Goal: Information Seeking & Learning: Learn about a topic

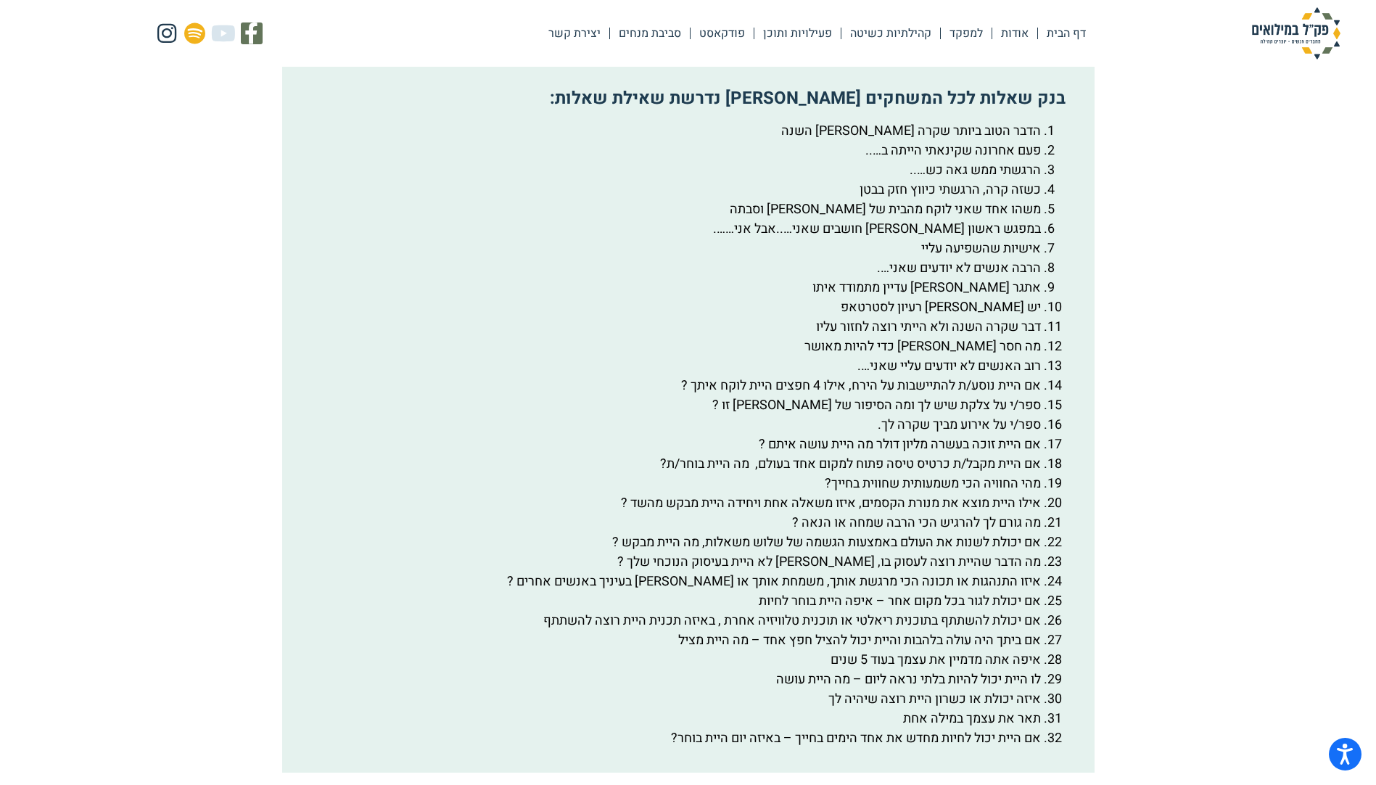
scroll to position [2466, 0]
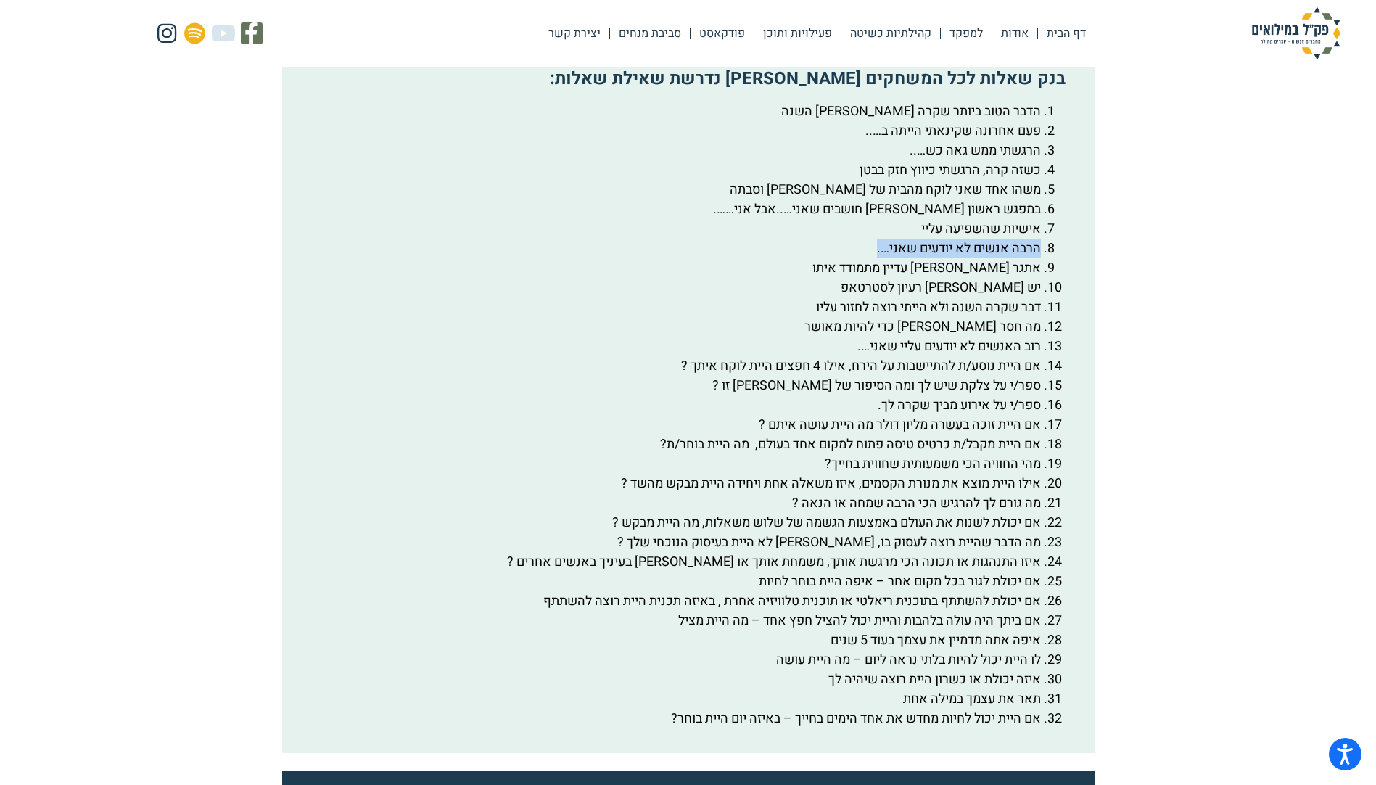
drag, startPoint x: 1039, startPoint y: 286, endPoint x: 873, endPoint y: 282, distance: 166.1
click at [873, 258] on li "הרבה אנשים לא יודעים שאני…." at bounding box center [673, 249] width 735 height 20
copy li "הרבה אנשים לא יודעים שאני…."
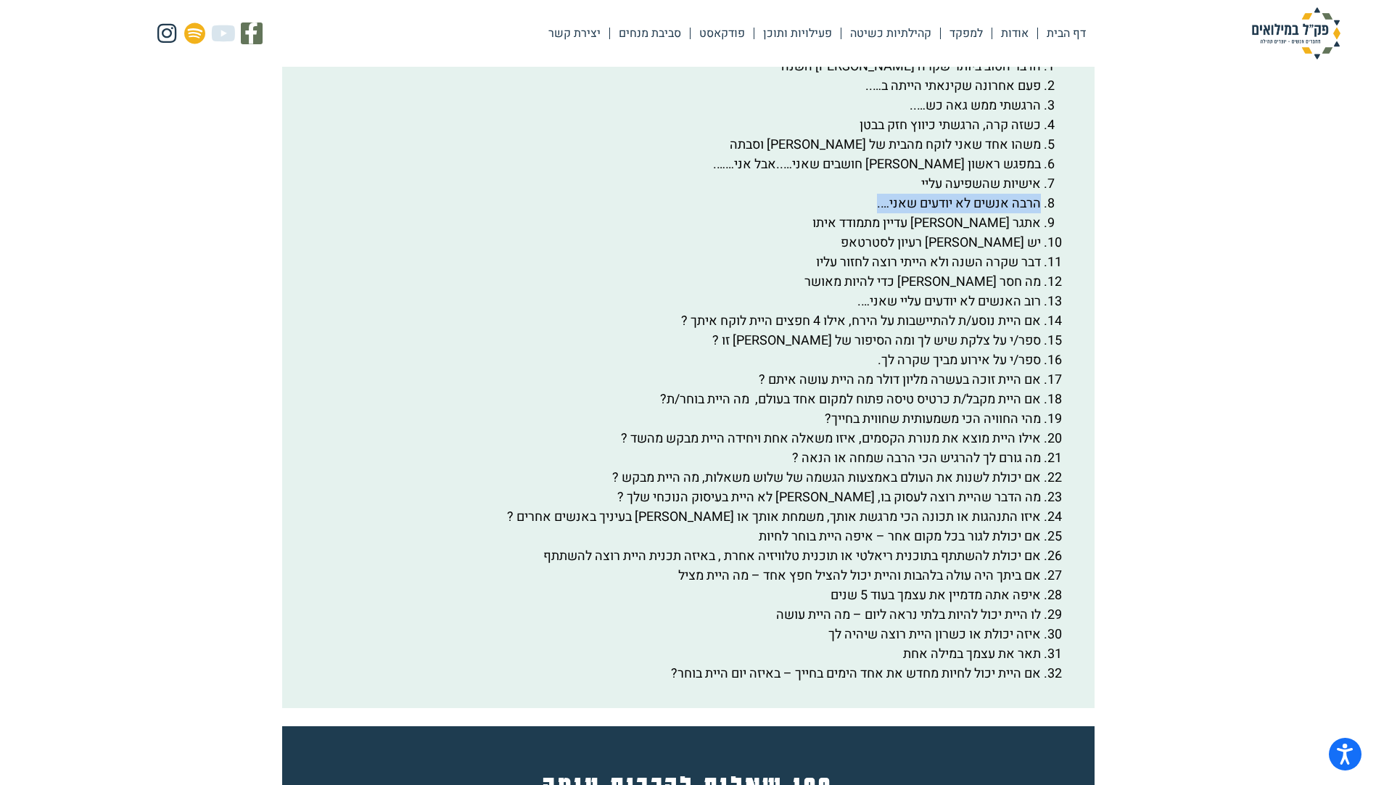
scroll to position [2611, 0]
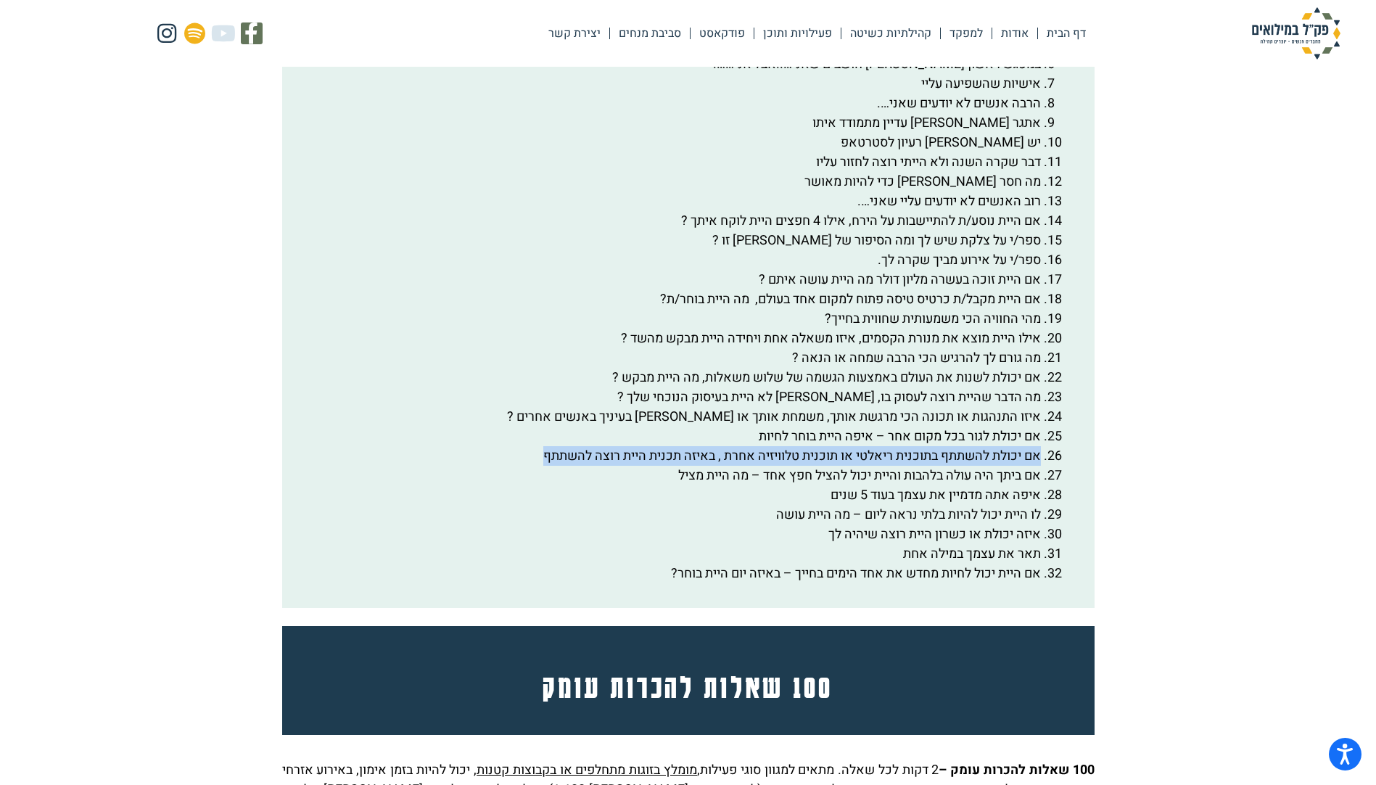
drag, startPoint x: 1040, startPoint y: 492, endPoint x: 536, endPoint y: 487, distance: 504.1
click at [536, 466] on li "אם יכולת להשתתף בתוכנית ריאלטי או תוכנית טלוויזיה אחרת , באיזה תכנית היית רוצה …" at bounding box center [673, 456] width 735 height 20
copy li "אם יכולת להשתתף בתוכנית ריאלטי או תוכנית טלוויזיה אחרת , באיזה תכנית היית רוצה …"
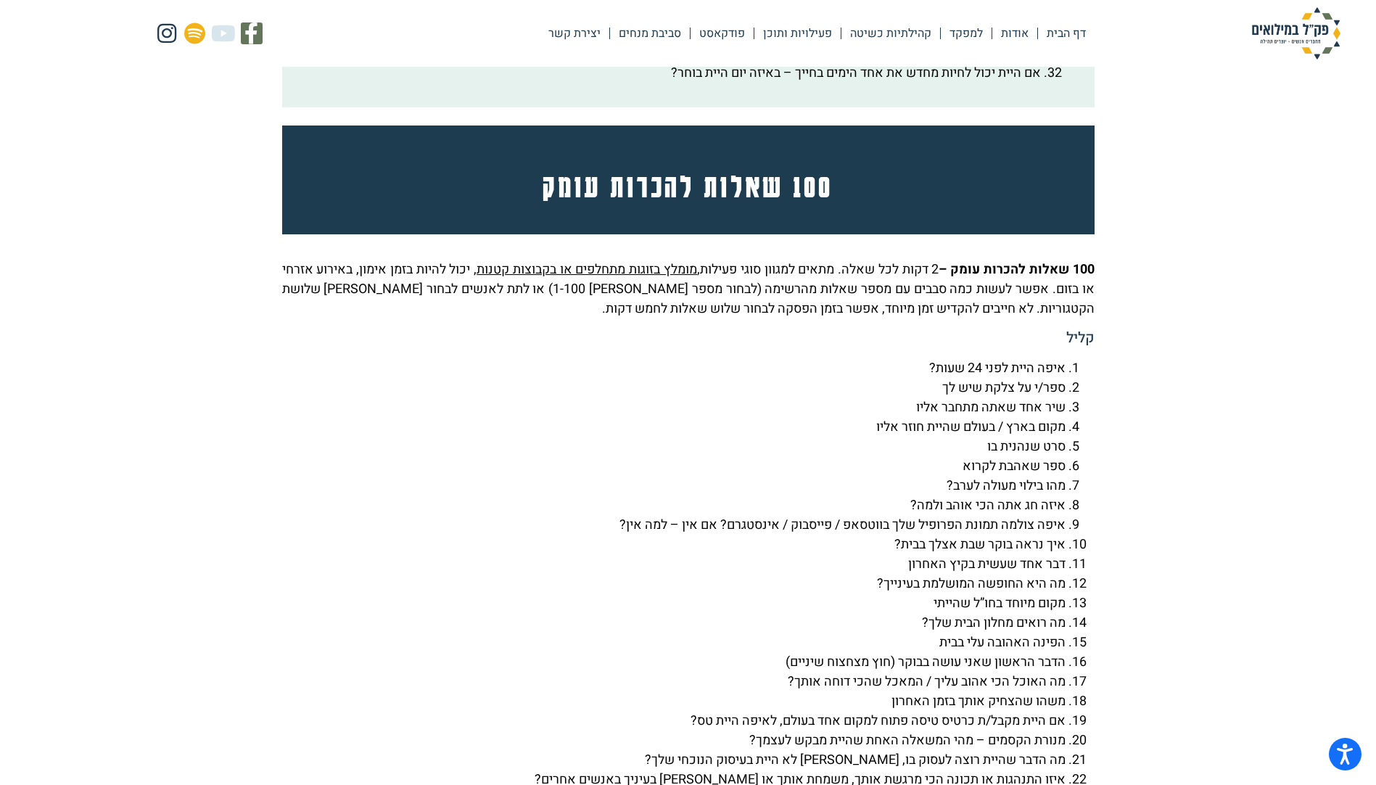
scroll to position [3264, 0]
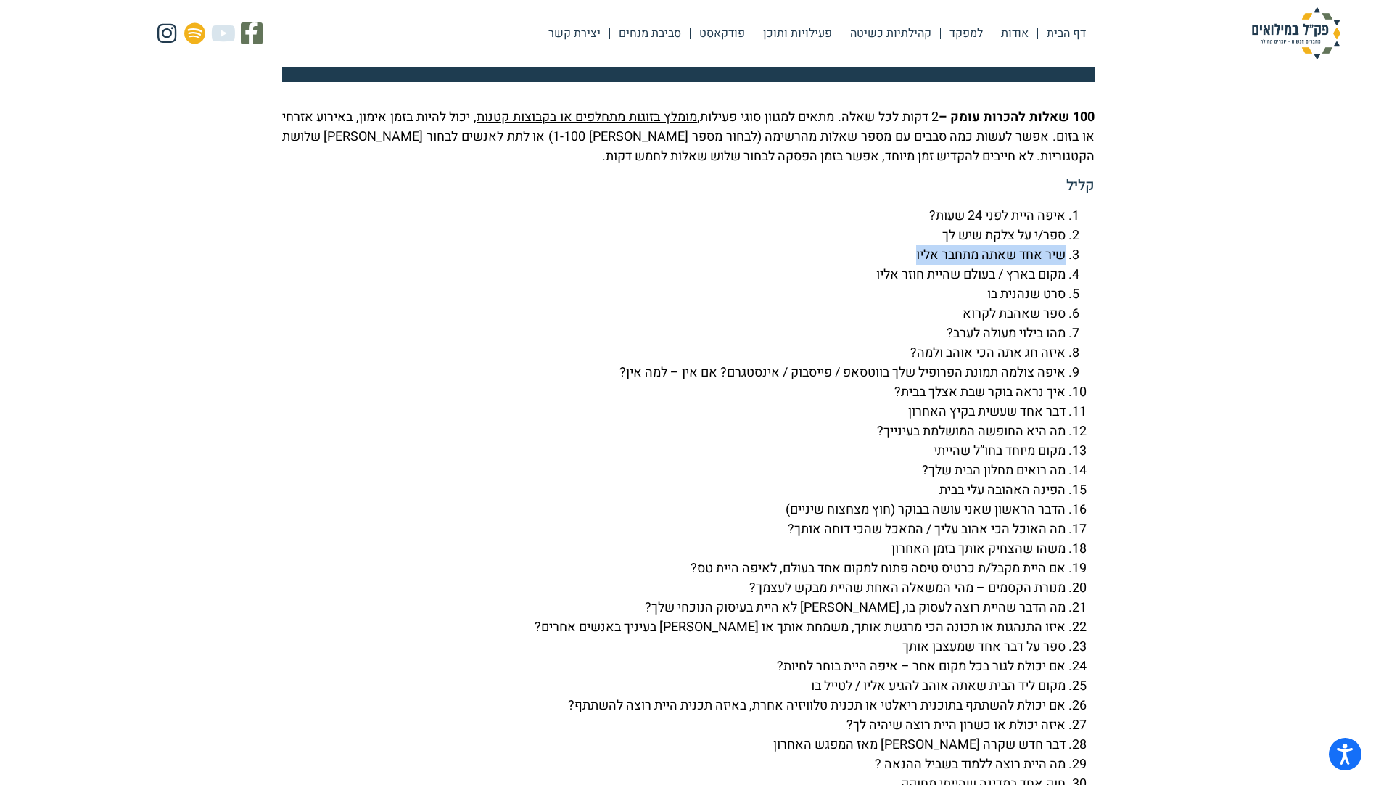
drag, startPoint x: 889, startPoint y: 291, endPoint x: 1070, endPoint y: 298, distance: 181.5
click at [1065, 265] on li "שיר אחד שאתה מתחבר אליו" at bounding box center [673, 255] width 783 height 20
copy li "שיר אחד שאתה מתחבר אליו"
drag, startPoint x: 864, startPoint y: 465, endPoint x: 1071, endPoint y: 466, distance: 207.4
click at [1065, 441] on li "מה היא החופשה המושלמת בעינייך?" at bounding box center [673, 431] width 783 height 20
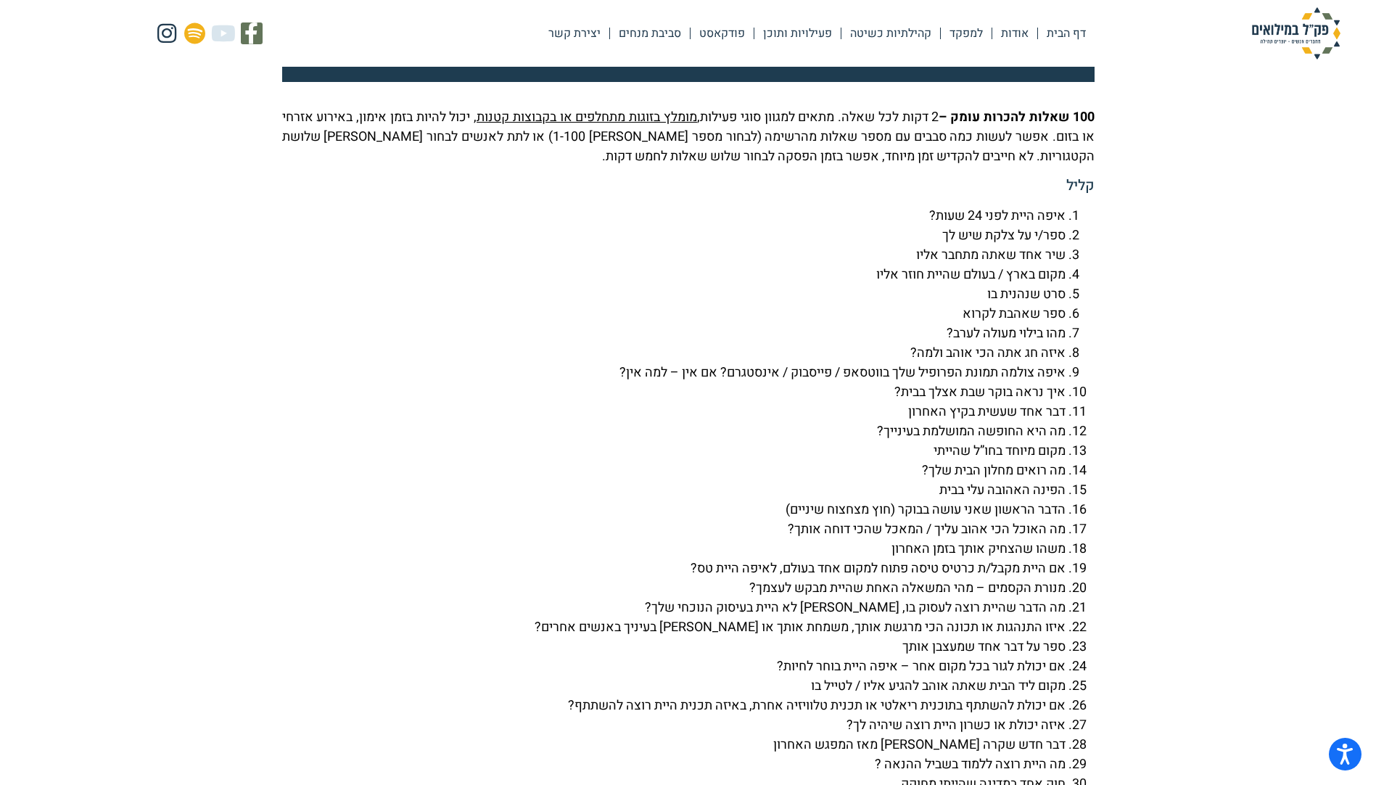
drag, startPoint x: 1071, startPoint y: 466, endPoint x: 1063, endPoint y: 490, distance: 24.5
click at [1063, 461] on li "מקום מיוחד בחו”ל שהייתי" at bounding box center [673, 451] width 783 height 20
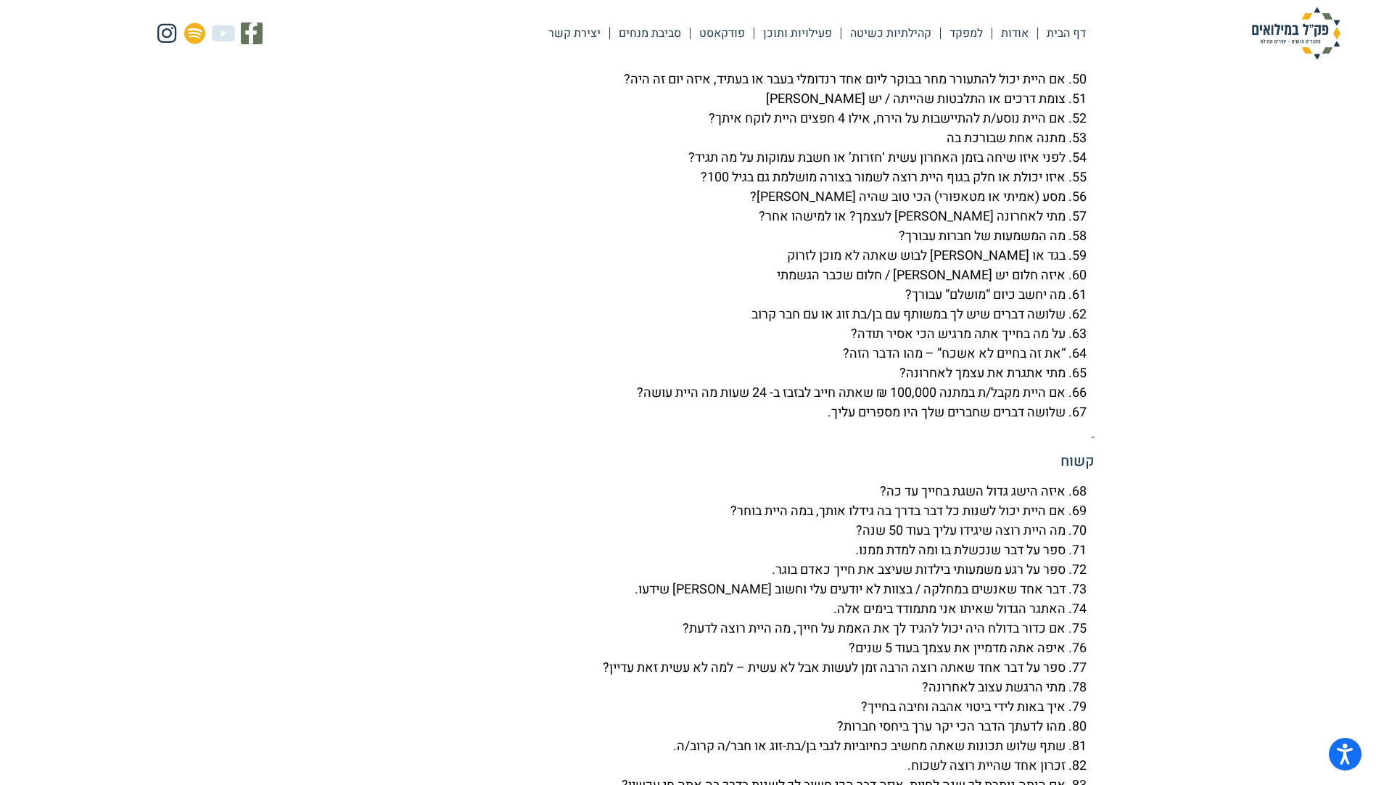
scroll to position [4404, 0]
